Goal: Task Accomplishment & Management: Manage account settings

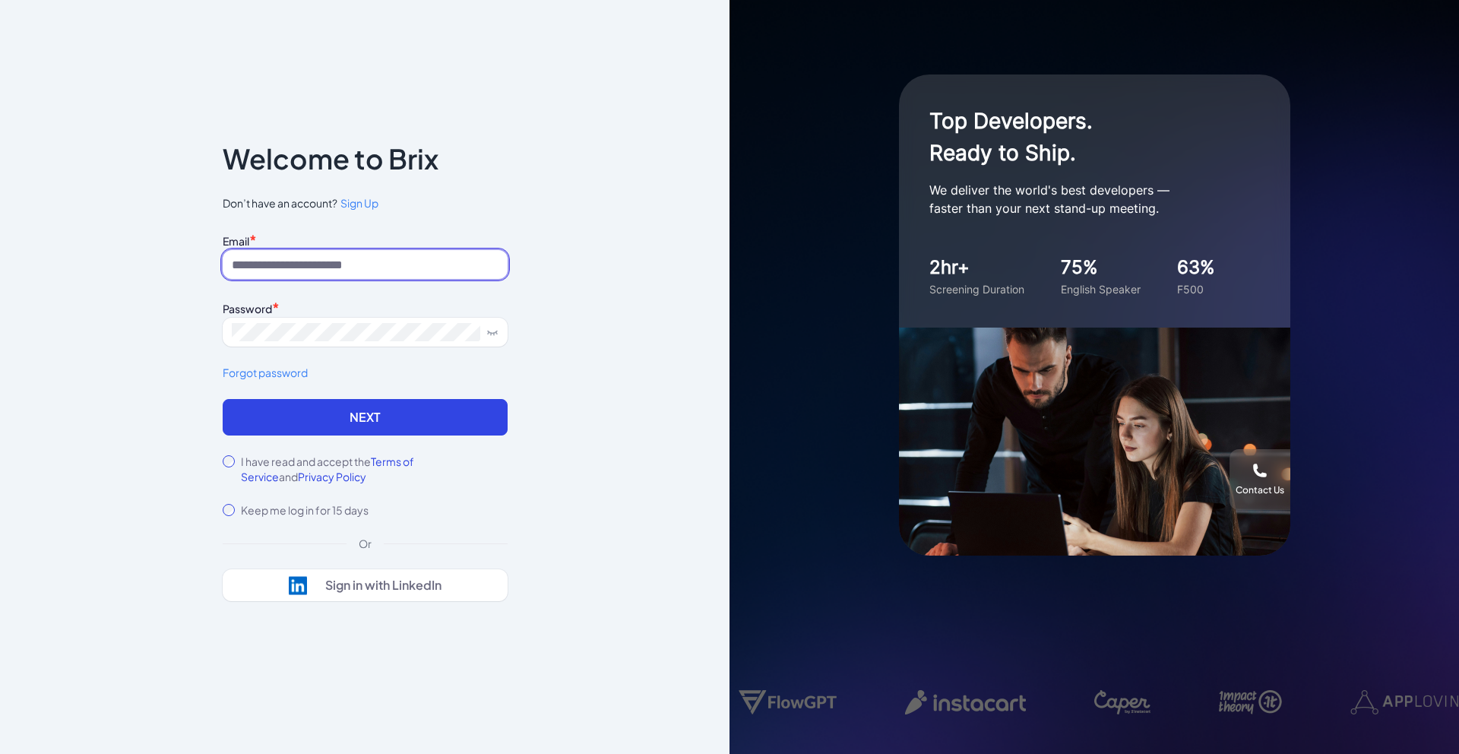
click at [378, 263] on input at bounding box center [365, 264] width 285 height 29
paste input "**********"
drag, startPoint x: 272, startPoint y: 259, endPoint x: 185, endPoint y: 270, distance: 87.3
click at [185, 270] on div "**********" at bounding box center [364, 377] width 729 height 754
type input "**********"
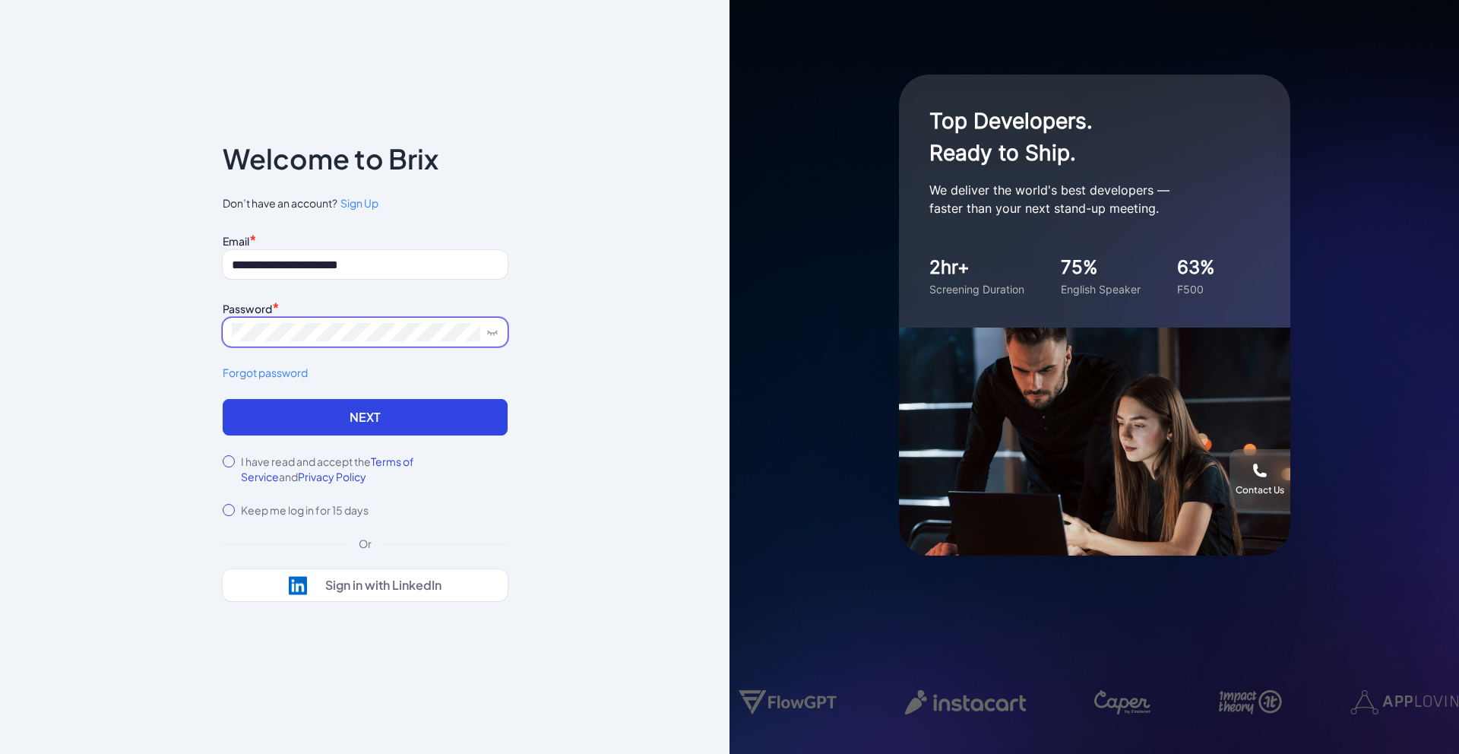
click at [492, 335] on icon at bounding box center [492, 332] width 12 height 12
click at [315, 416] on button "Next" at bounding box center [365, 417] width 285 height 36
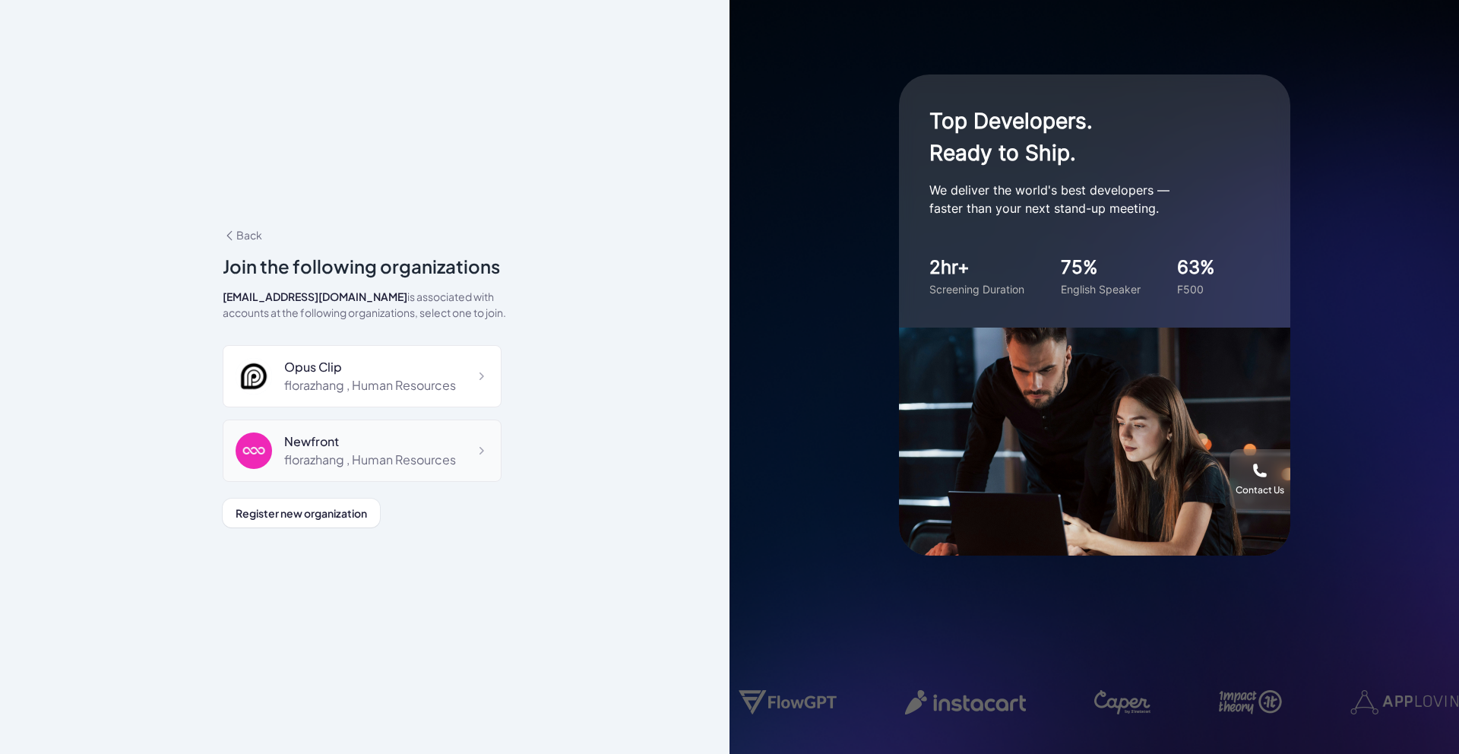
click at [406, 440] on div "Newfront" at bounding box center [370, 441] width 172 height 18
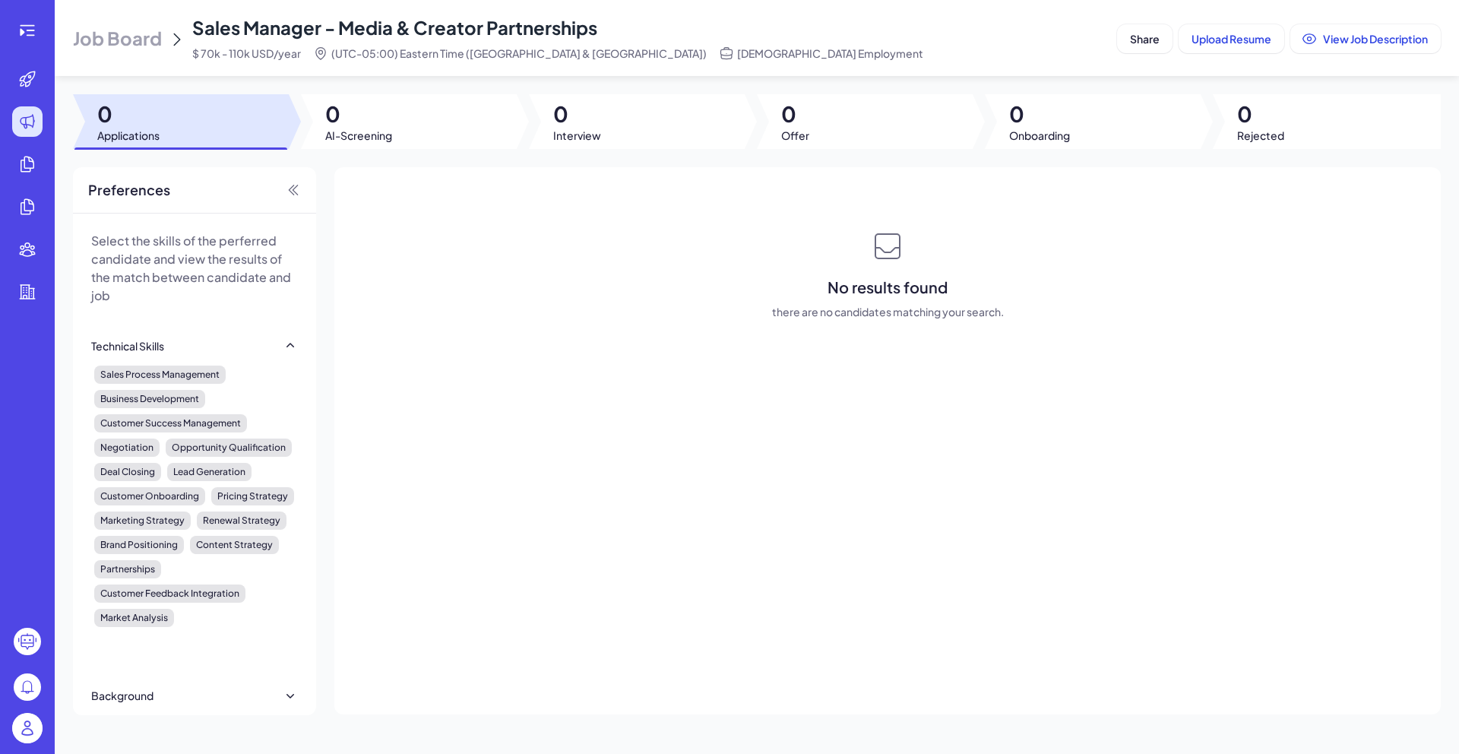
click at [112, 33] on span "Job Board" at bounding box center [117, 38] width 89 height 24
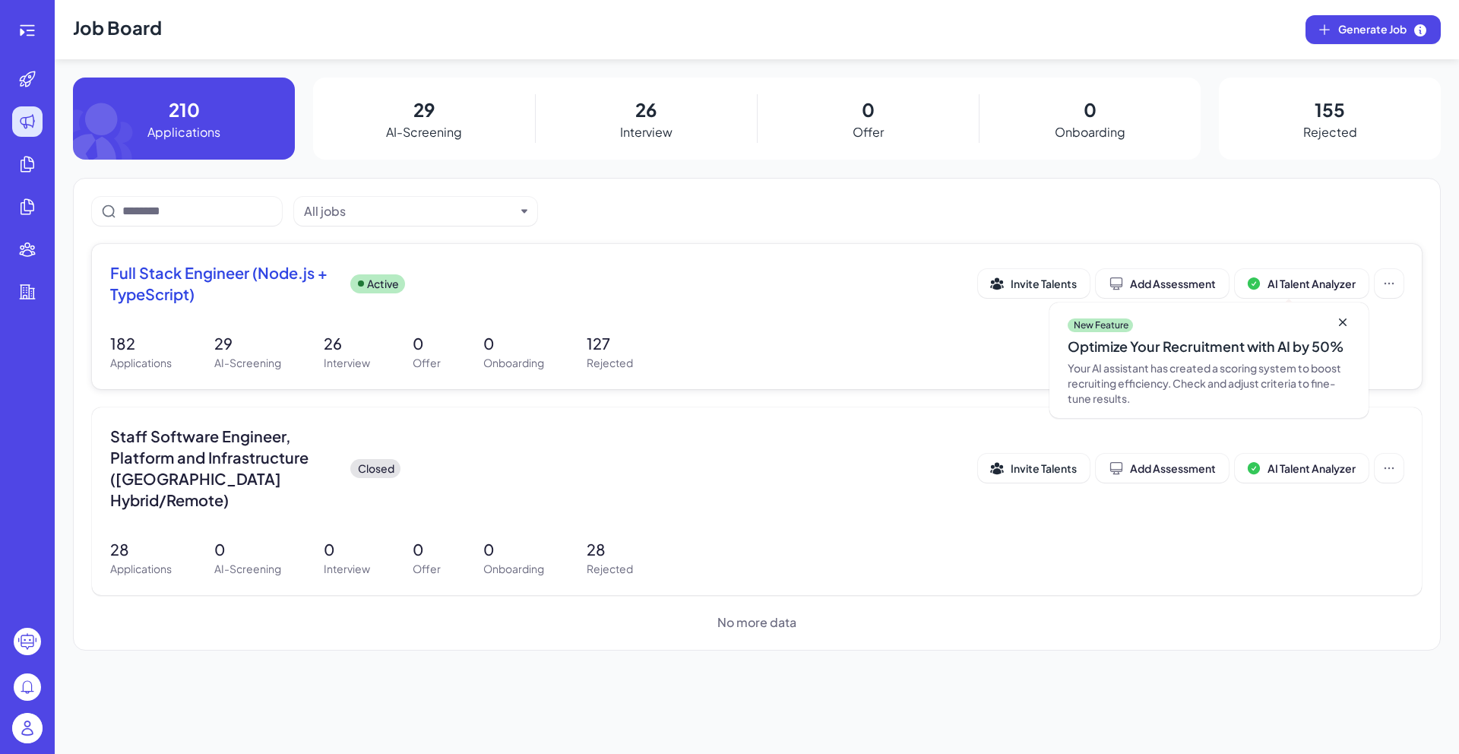
click at [1342, 327] on icon at bounding box center [1342, 322] width 15 height 15
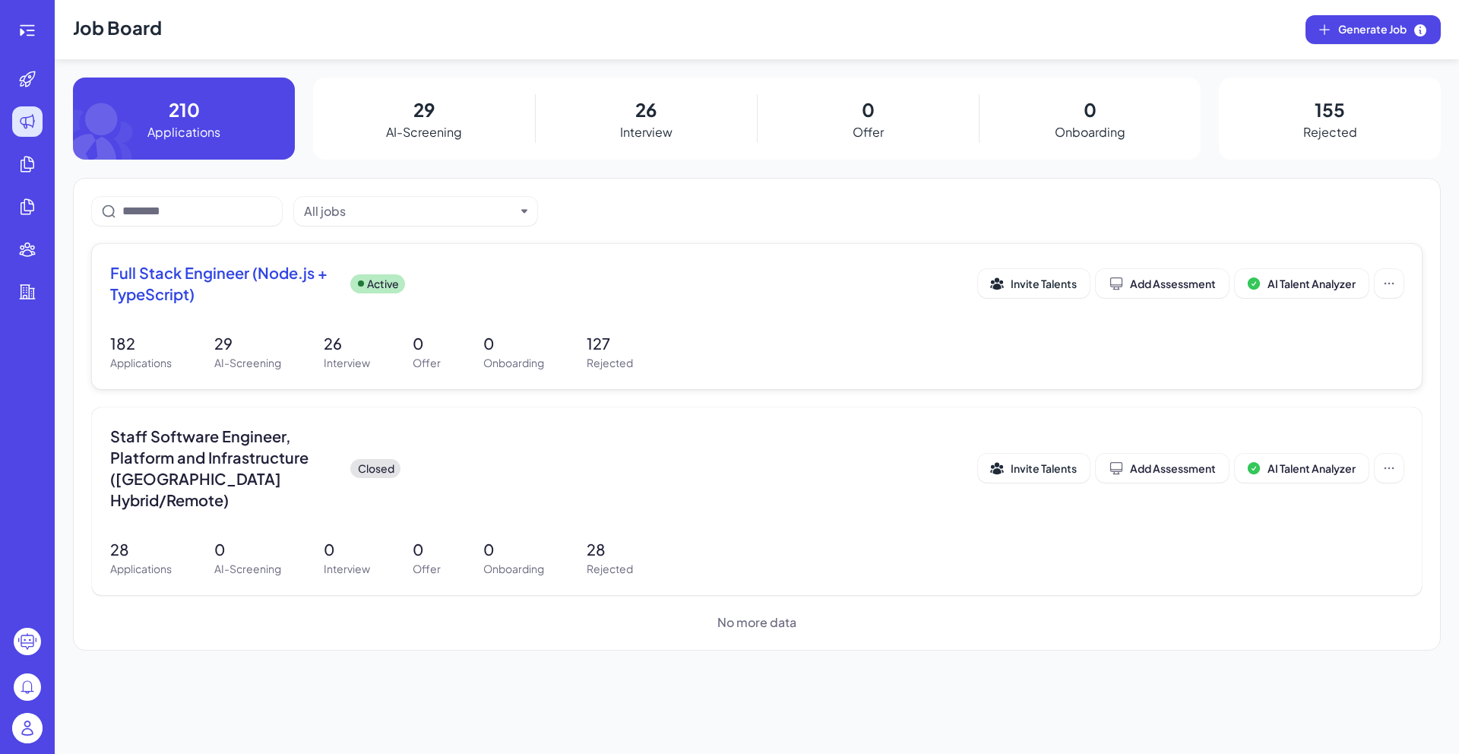
click at [24, 721] on img at bounding box center [27, 728] width 30 height 30
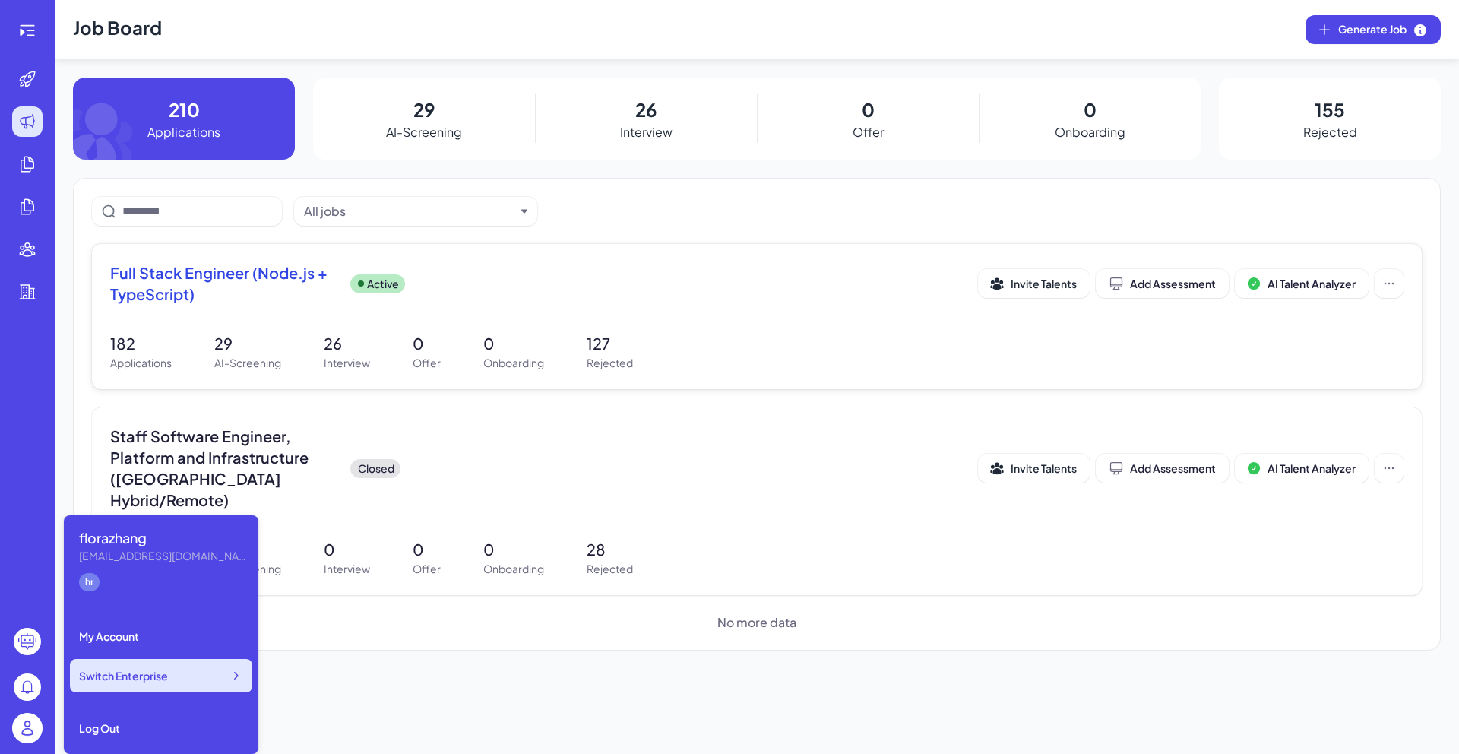
click at [210, 669] on div "Switch Enterprise" at bounding box center [161, 675] width 182 height 33
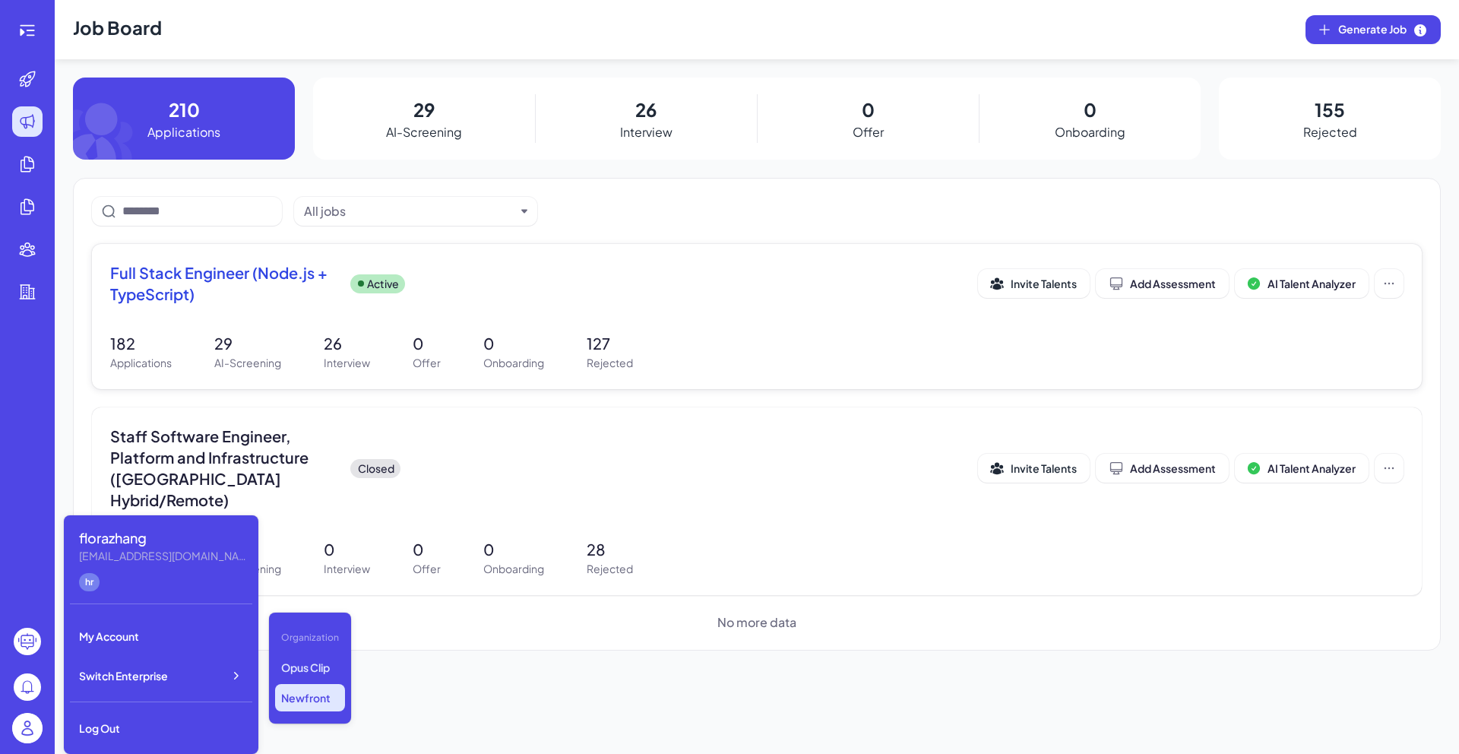
click at [386, 324] on div "Full Stack Engineer (Node.js + TypeScript) Active Invite Talents Add Assessment…" at bounding box center [756, 316] width 1329 height 145
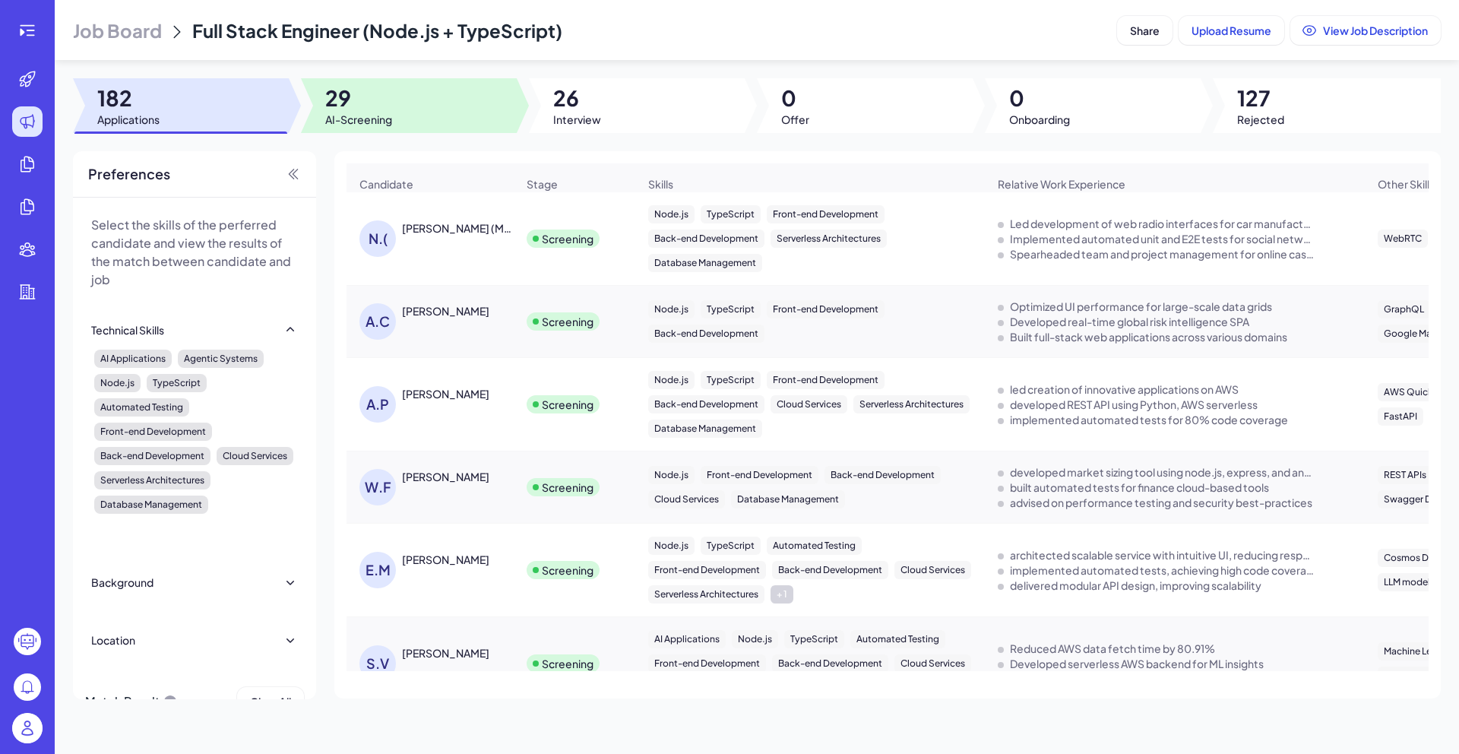
click at [443, 95] on div at bounding box center [409, 105] width 216 height 55
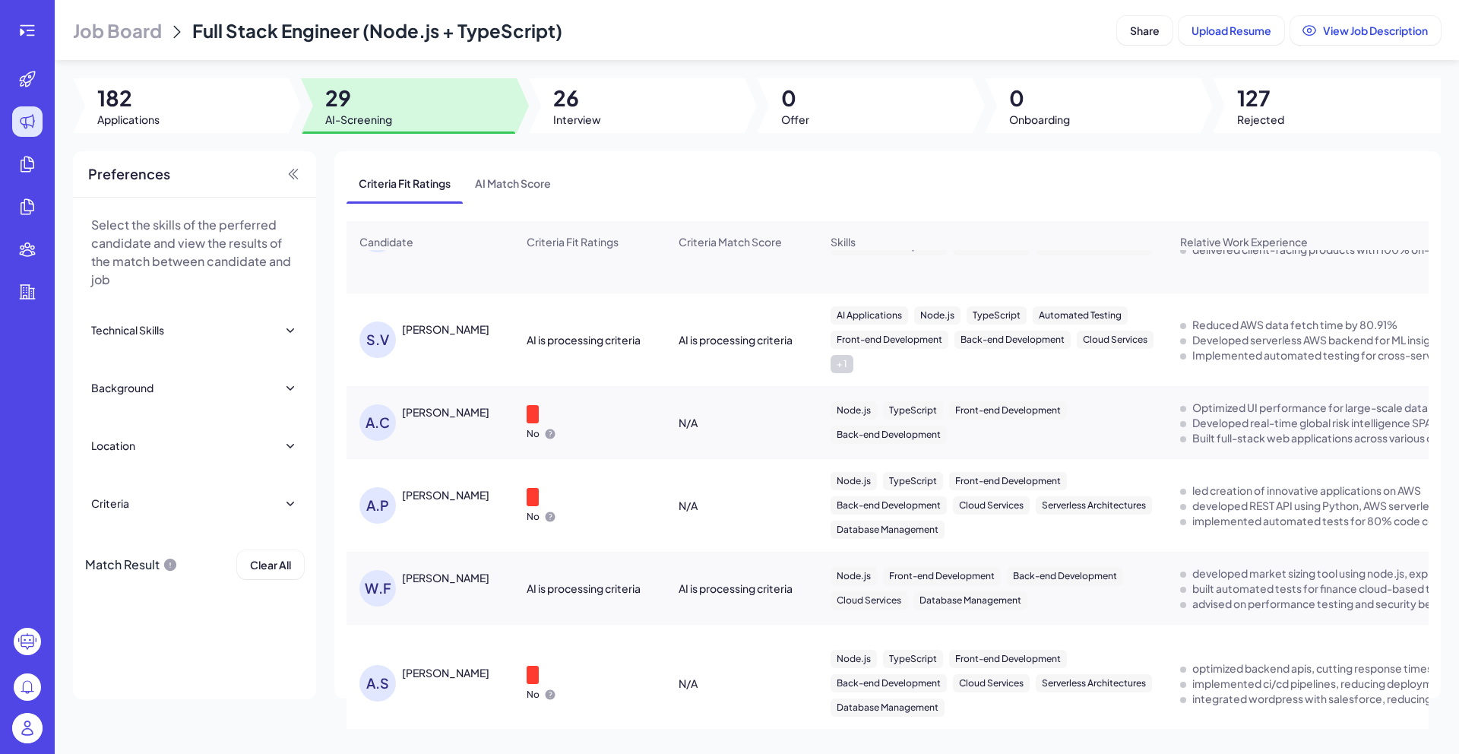
scroll to position [470, 0]
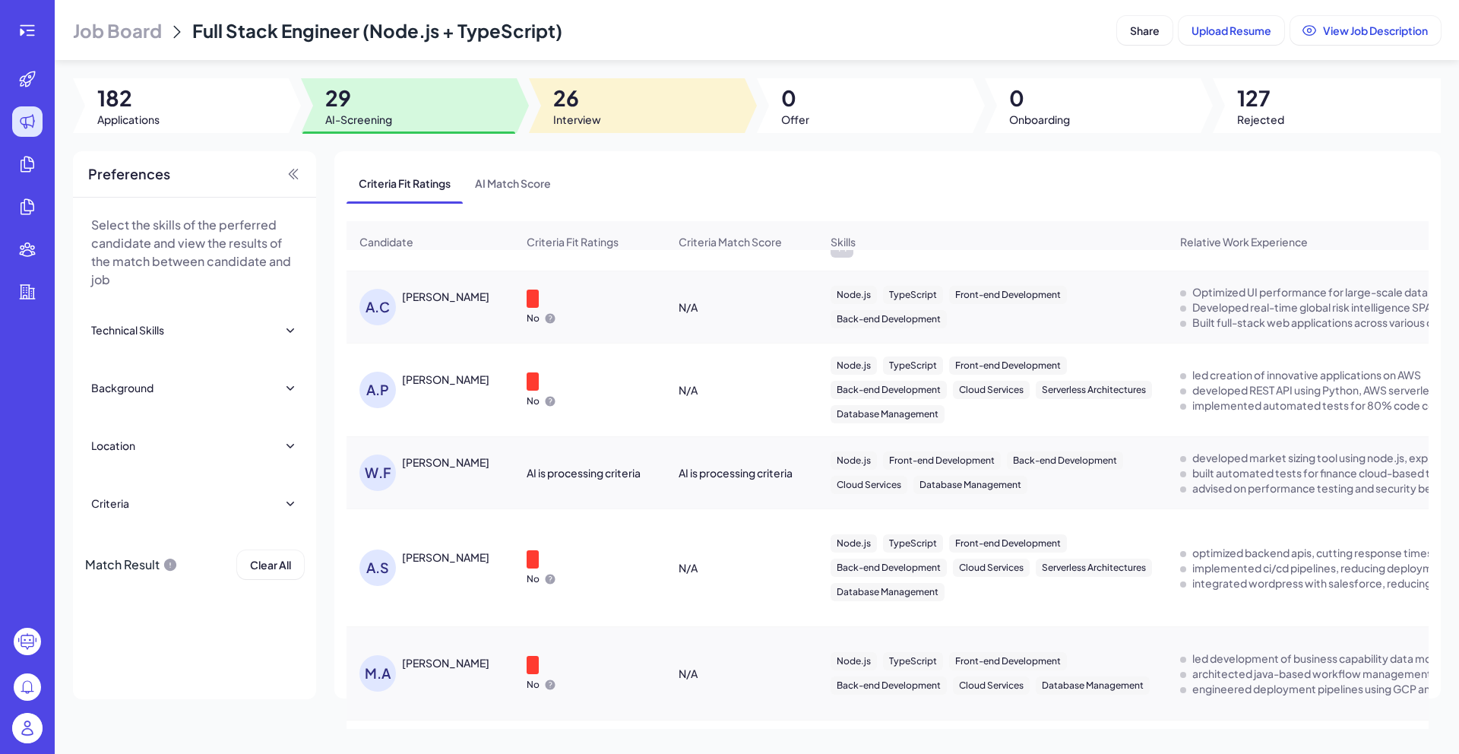
click at [590, 103] on span "26" at bounding box center [577, 97] width 48 height 27
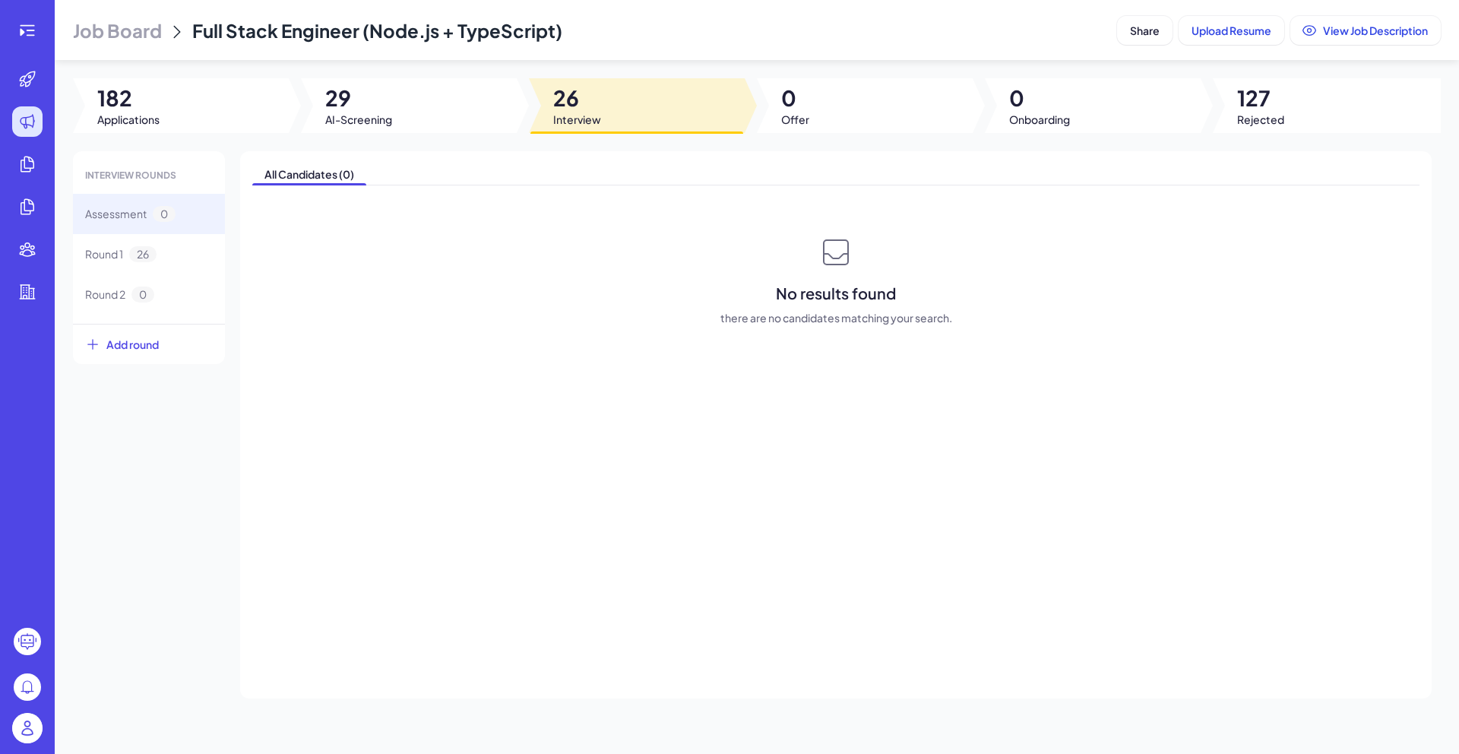
click at [590, 103] on span "26" at bounding box center [577, 97] width 48 height 27
click at [424, 122] on div at bounding box center [409, 105] width 216 height 55
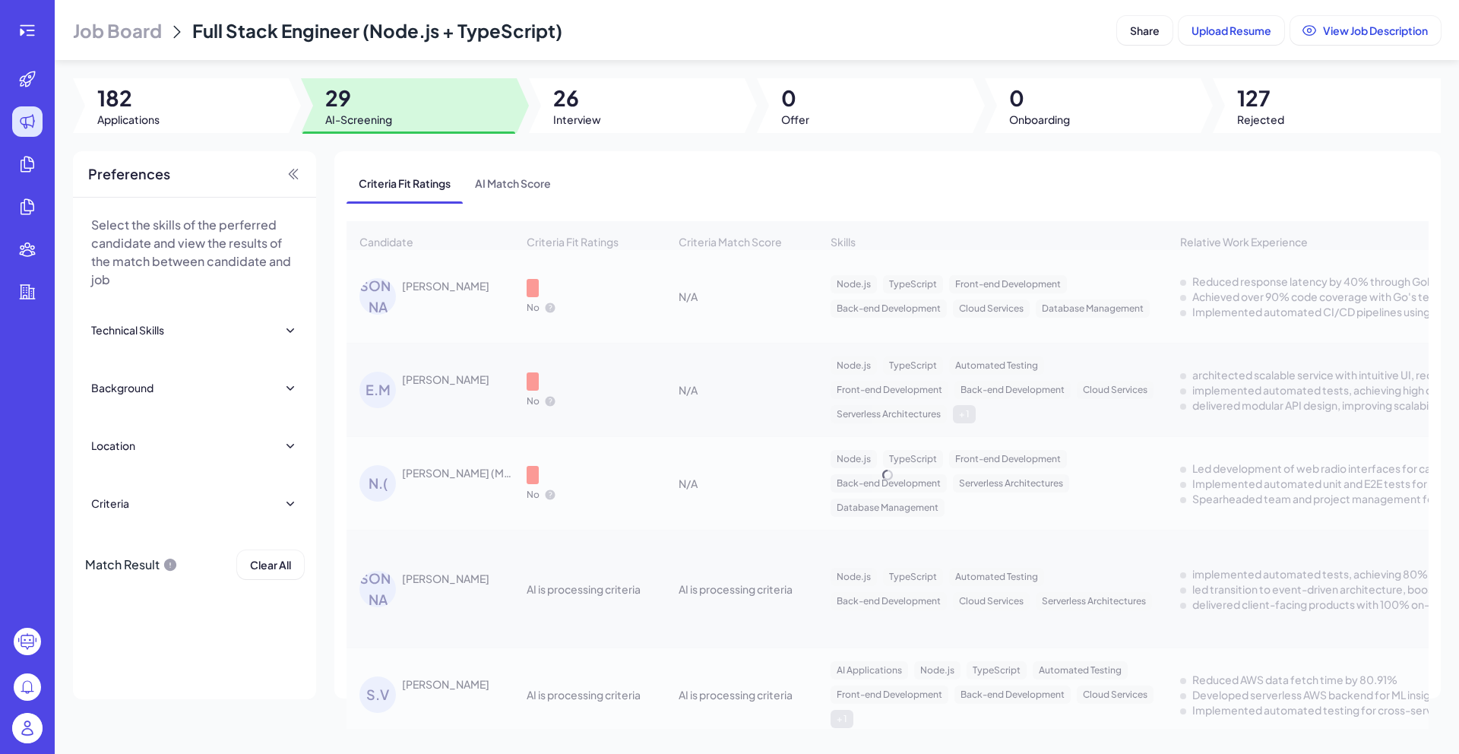
click at [460, 121] on div at bounding box center [409, 105] width 216 height 55
click at [621, 98] on div at bounding box center [637, 105] width 216 height 55
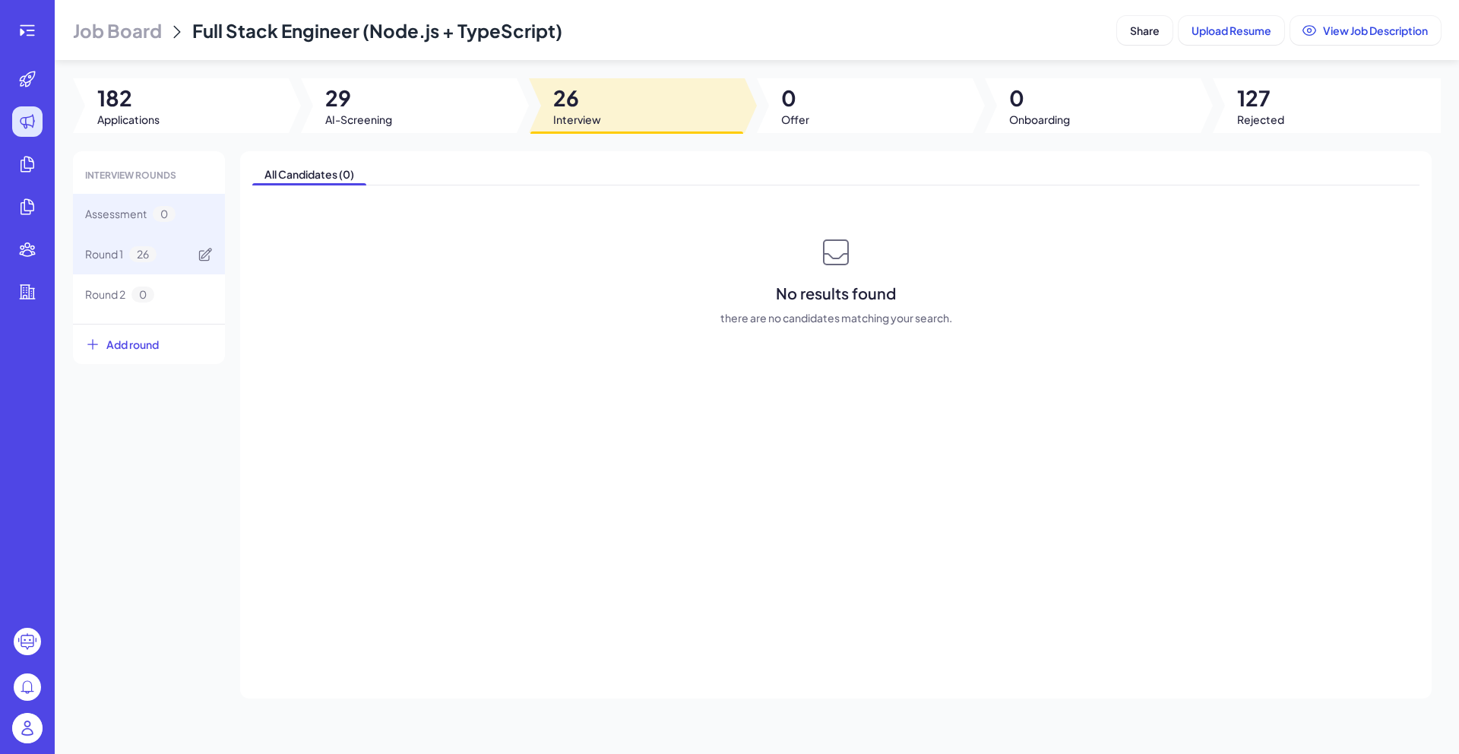
click at [112, 250] on span "Round 1" at bounding box center [104, 254] width 38 height 16
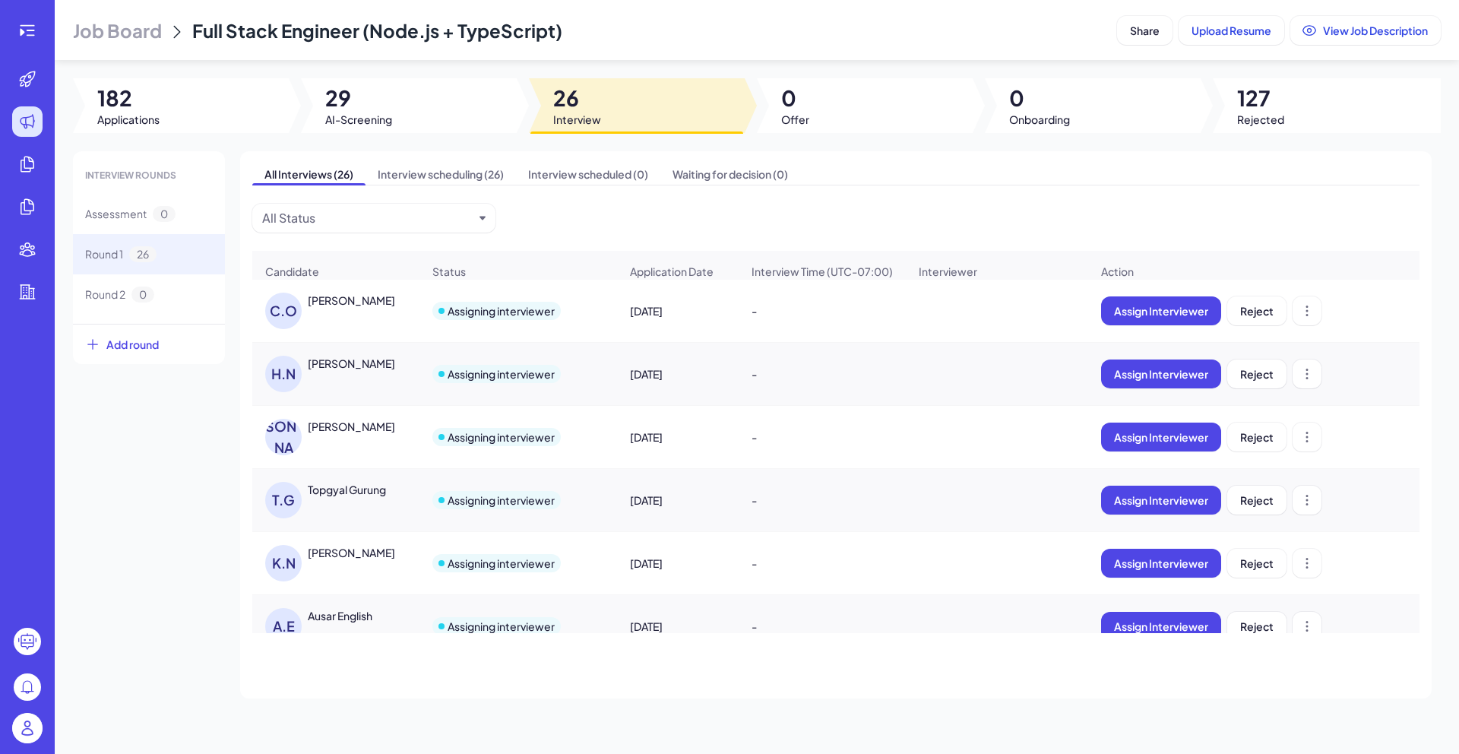
click at [420, 325] on div "[PERSON_NAME]" at bounding box center [343, 310] width 156 height 36
